Goal: Task Accomplishment & Management: Use online tool/utility

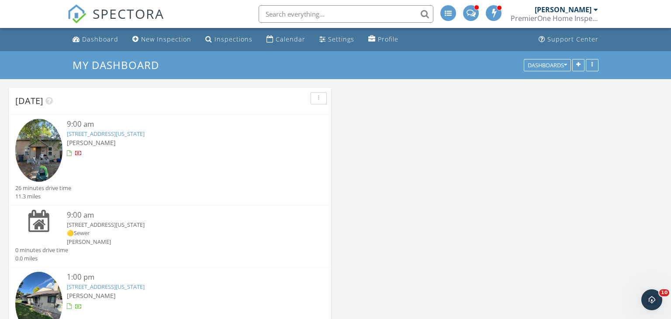
click at [143, 154] on div at bounding box center [183, 153] width 232 height 9
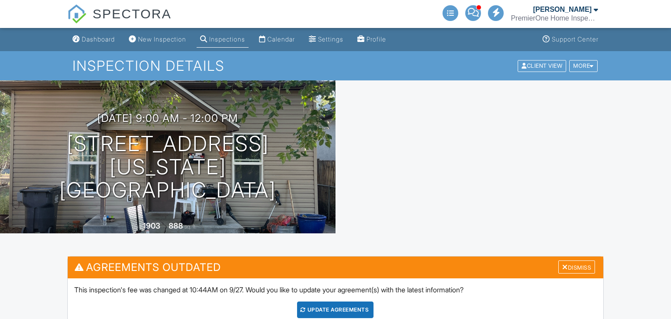
click at [502, 158] on div at bounding box center [502, 156] width 335 height 153
click at [528, 212] on div at bounding box center [502, 156] width 335 height 153
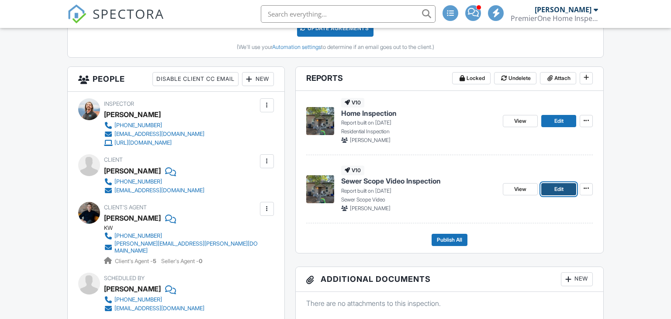
click at [563, 187] on span "Edit" at bounding box center [558, 189] width 9 height 9
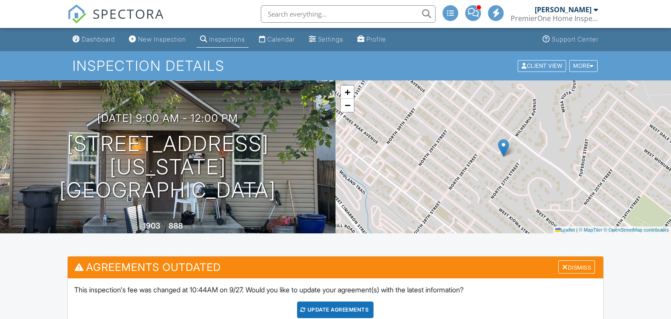
scroll to position [290, 0]
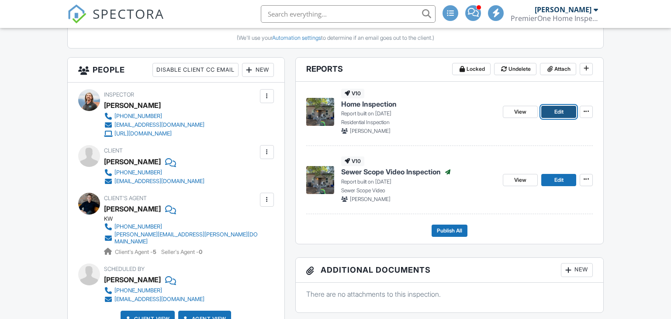
click at [562, 111] on span "Edit" at bounding box center [558, 111] width 9 height 9
